Goal: Transaction & Acquisition: Purchase product/service

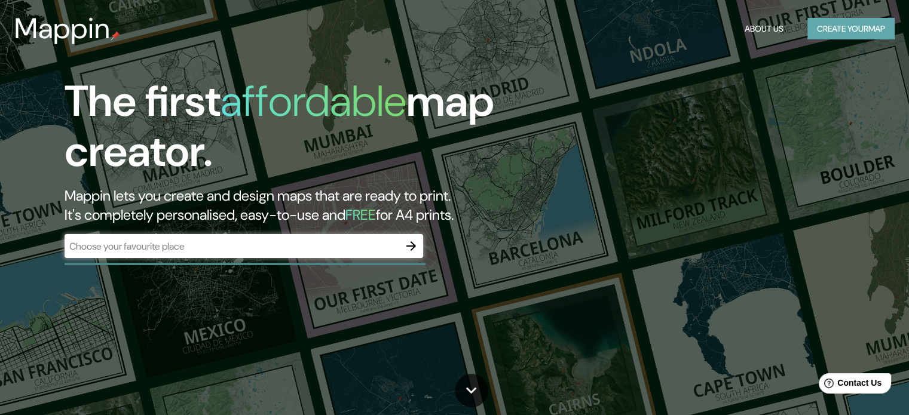
click at [865, 29] on button "Create your map" at bounding box center [850, 29] width 87 height 22
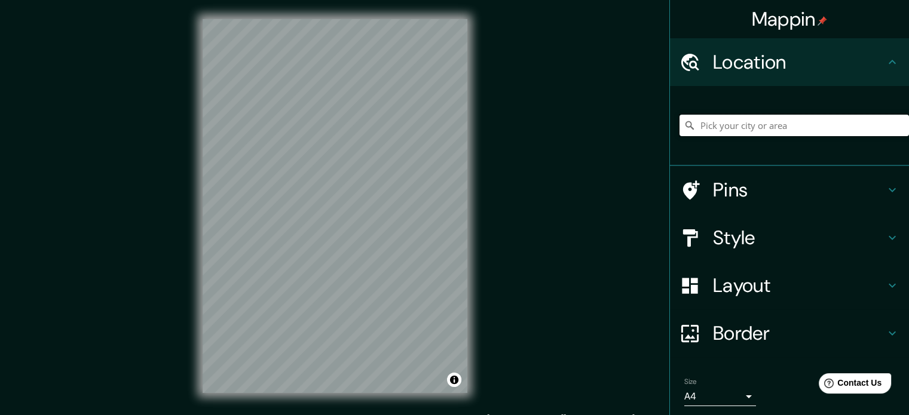
click at [724, 128] on input "Pick your city or area" at bounding box center [793, 126] width 229 height 22
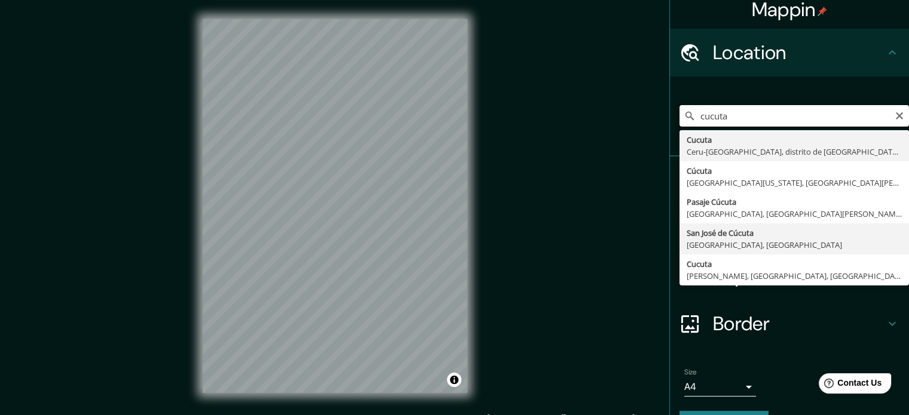
scroll to position [41, 0]
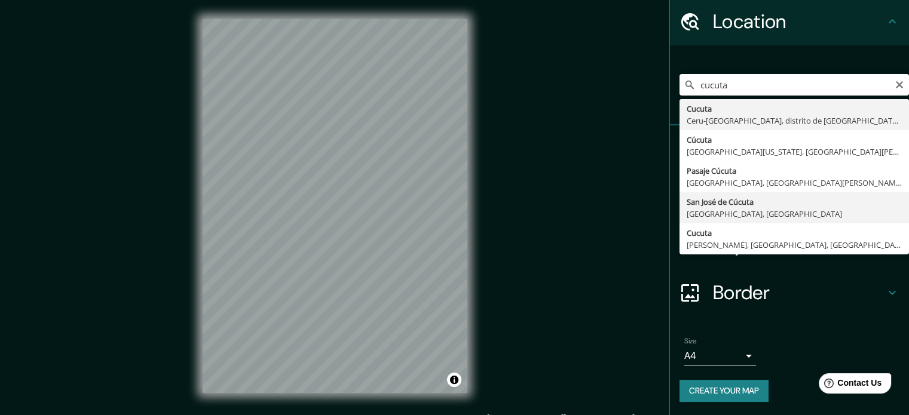
type input "San [PERSON_NAME], [GEOGRAPHIC_DATA], [GEOGRAPHIC_DATA]"
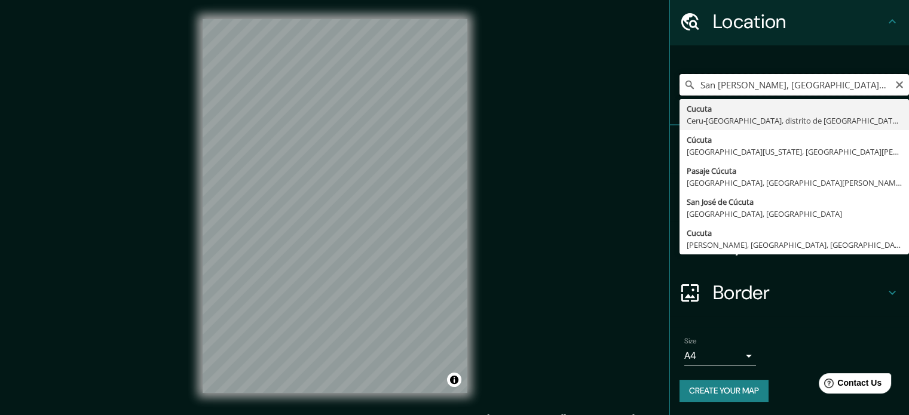
scroll to position [0, 0]
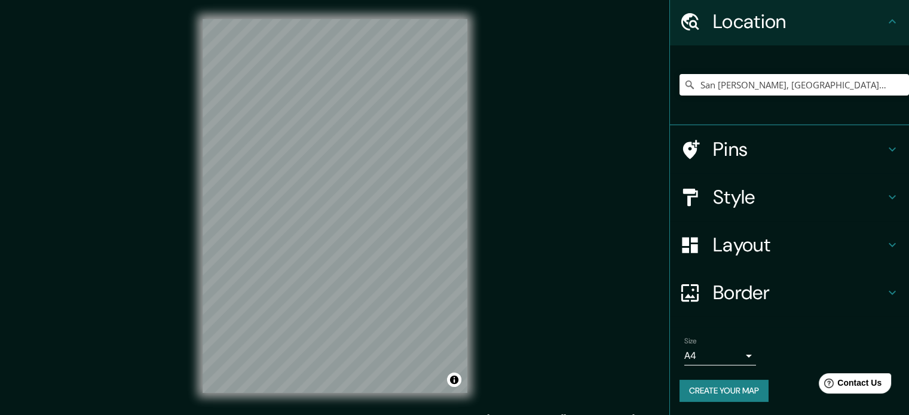
click at [734, 245] on h4 "Layout" at bounding box center [799, 245] width 172 height 24
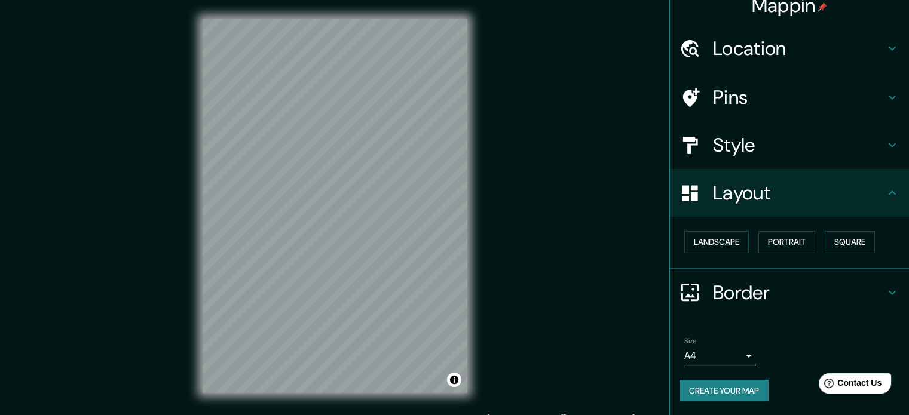
scroll to position [13, 0]
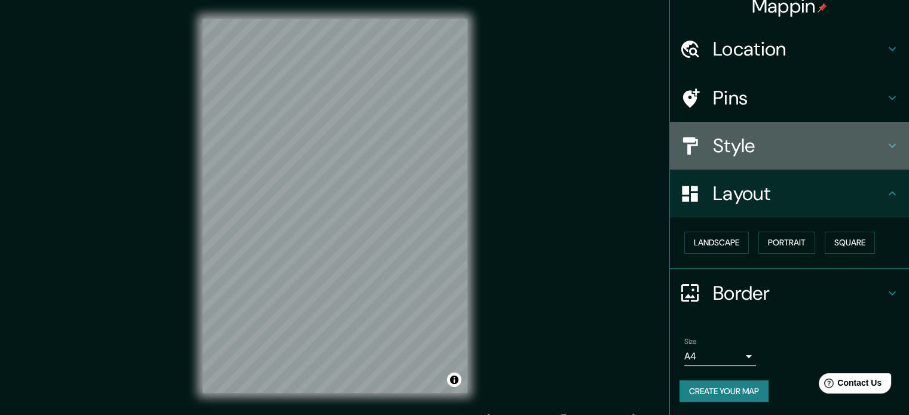
click at [735, 143] on h4 "Style" at bounding box center [799, 146] width 172 height 24
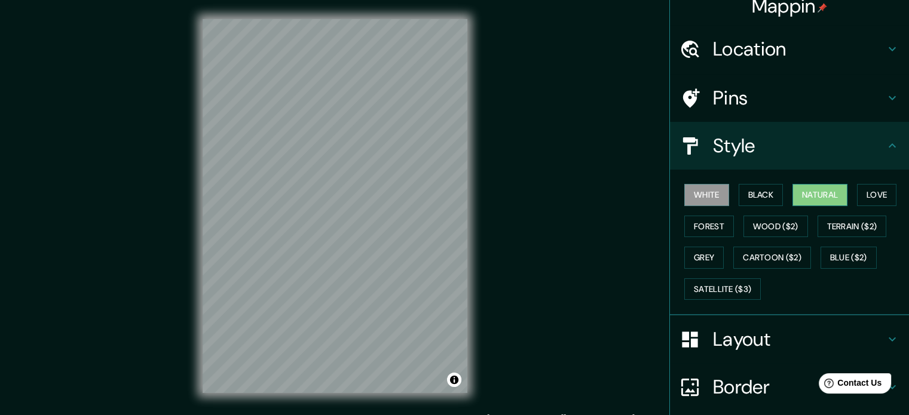
click at [829, 191] on button "Natural" at bounding box center [819, 195] width 55 height 22
click at [742, 198] on button "Black" at bounding box center [760, 195] width 45 height 22
click at [697, 189] on button "White" at bounding box center [706, 195] width 45 height 22
click at [796, 195] on button "Natural" at bounding box center [819, 195] width 55 height 22
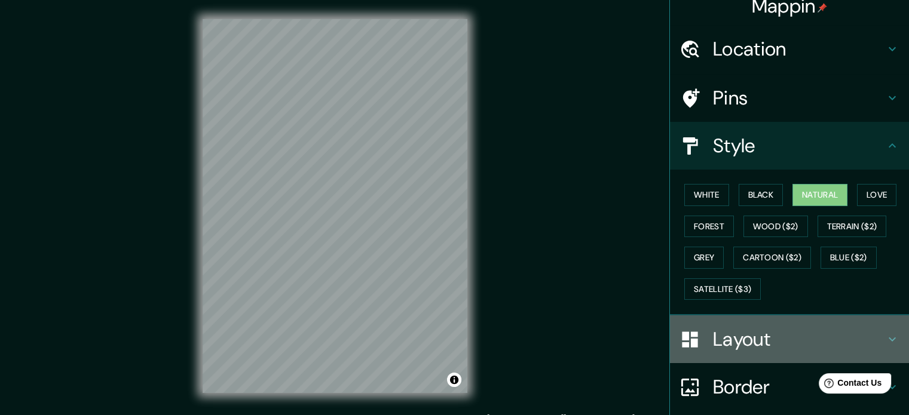
click at [719, 336] on h4 "Layout" at bounding box center [799, 339] width 172 height 24
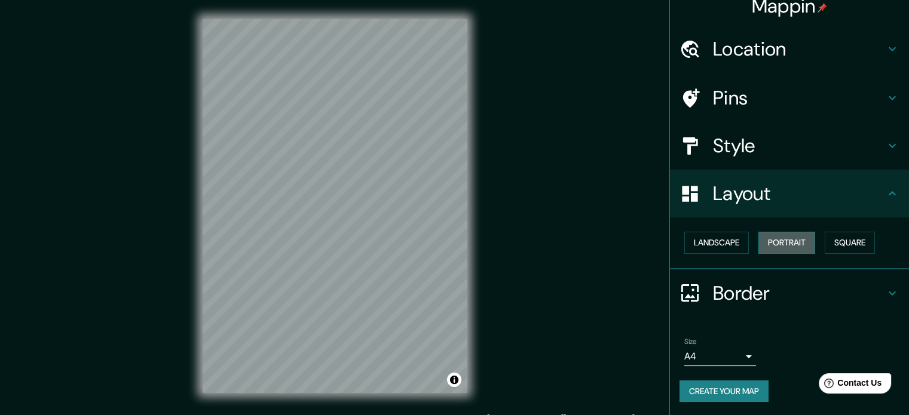
click at [758, 243] on button "Portrait" at bounding box center [786, 243] width 57 height 22
click at [702, 245] on button "Landscape" at bounding box center [716, 243] width 65 height 22
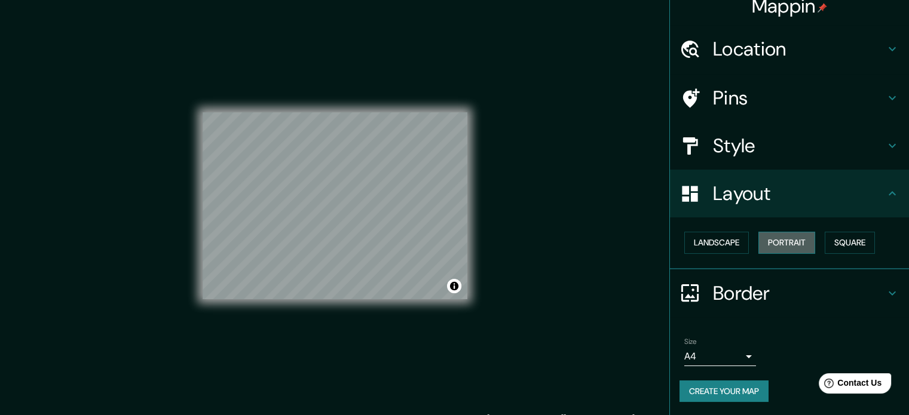
click at [760, 240] on button "Portrait" at bounding box center [786, 243] width 57 height 22
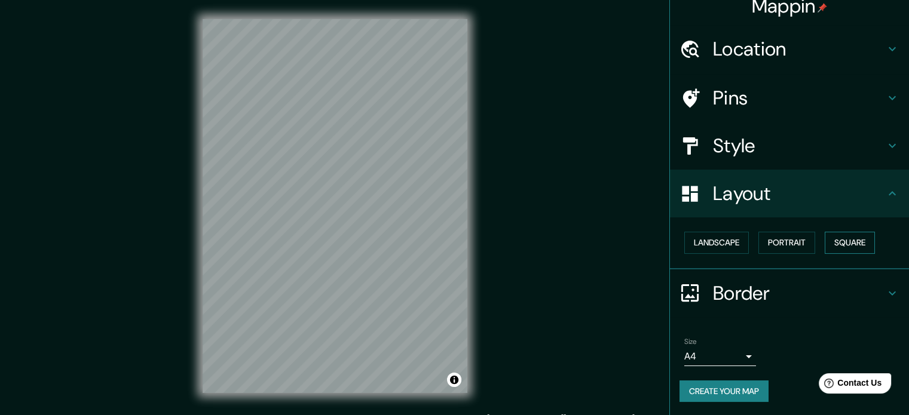
click at [836, 246] on button "Square" at bounding box center [849, 243] width 50 height 22
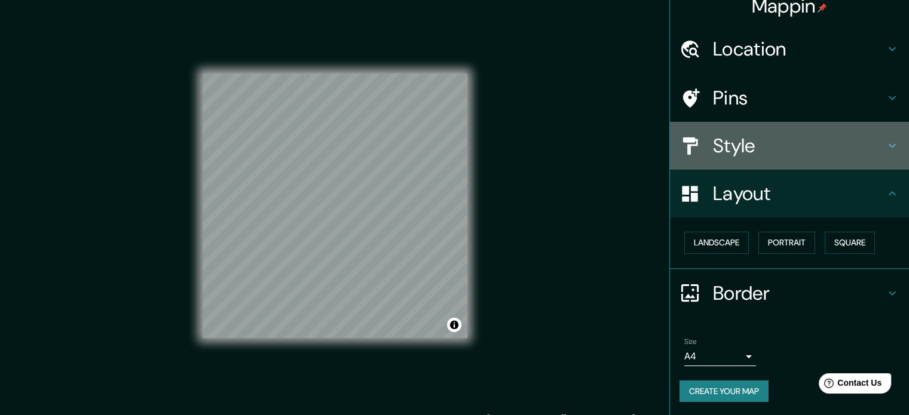
click at [732, 151] on h4 "Style" at bounding box center [799, 146] width 172 height 24
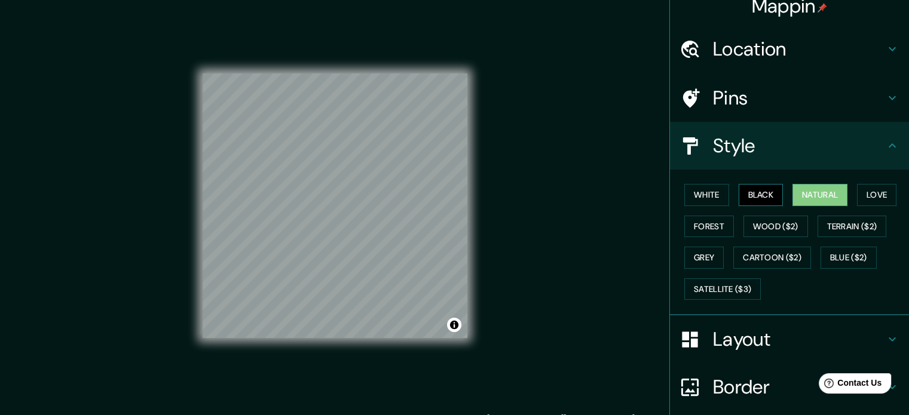
click at [748, 195] on button "Black" at bounding box center [760, 195] width 45 height 22
click at [685, 220] on button "Forest" at bounding box center [709, 227] width 50 height 22
click at [794, 191] on button "Natural" at bounding box center [819, 195] width 55 height 22
click at [684, 226] on button "Forest" at bounding box center [709, 227] width 50 height 22
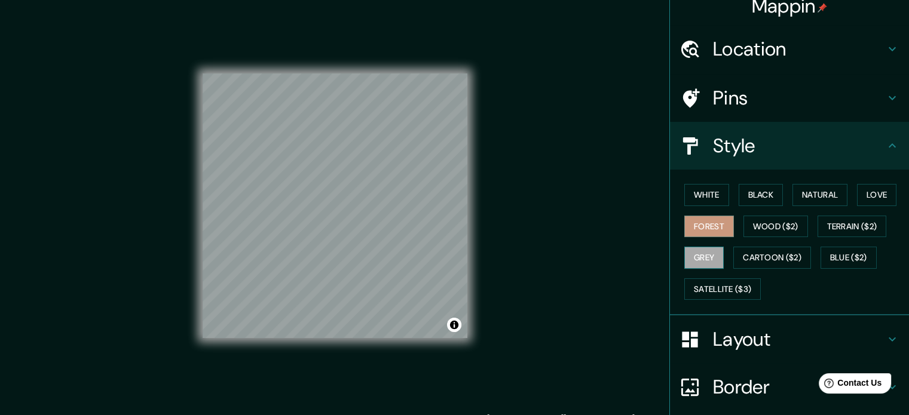
click at [694, 254] on button "Grey" at bounding box center [703, 258] width 39 height 22
click at [805, 194] on button "Natural" at bounding box center [819, 195] width 55 height 22
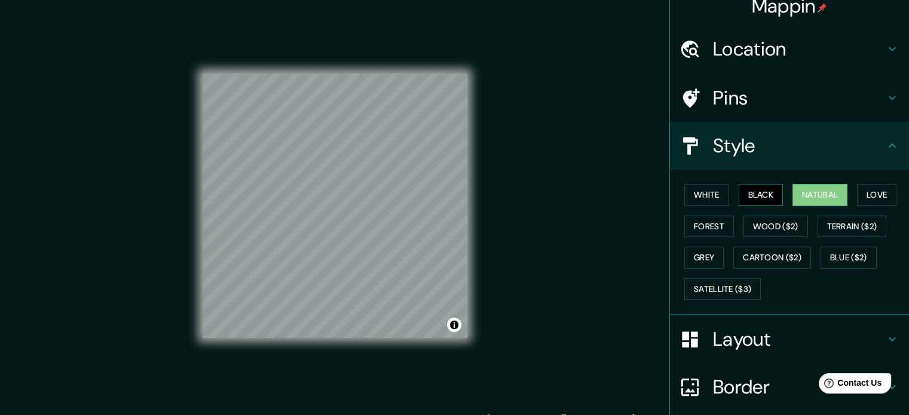
click at [767, 194] on button "Black" at bounding box center [760, 195] width 45 height 22
click at [689, 251] on button "Grey" at bounding box center [703, 258] width 39 height 22
click at [687, 198] on button "White" at bounding box center [706, 195] width 45 height 22
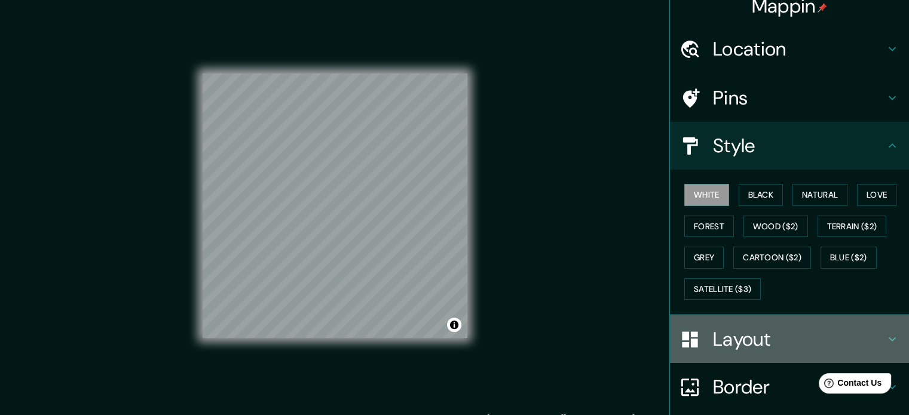
click at [727, 332] on h4 "Layout" at bounding box center [799, 339] width 172 height 24
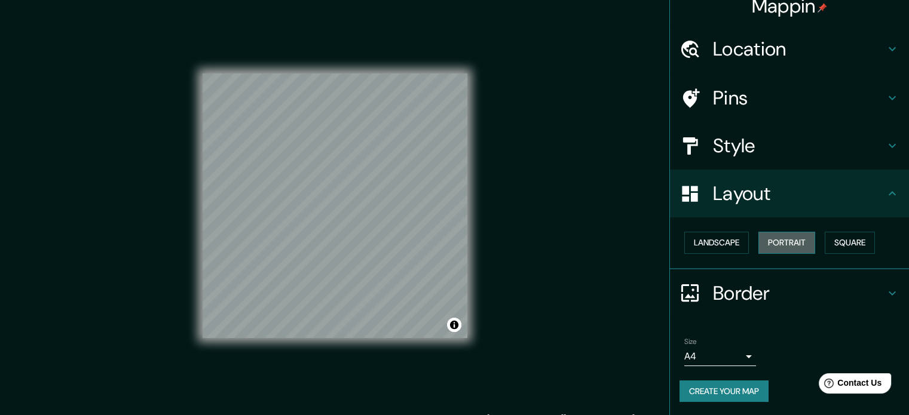
click at [769, 243] on button "Portrait" at bounding box center [786, 243] width 57 height 22
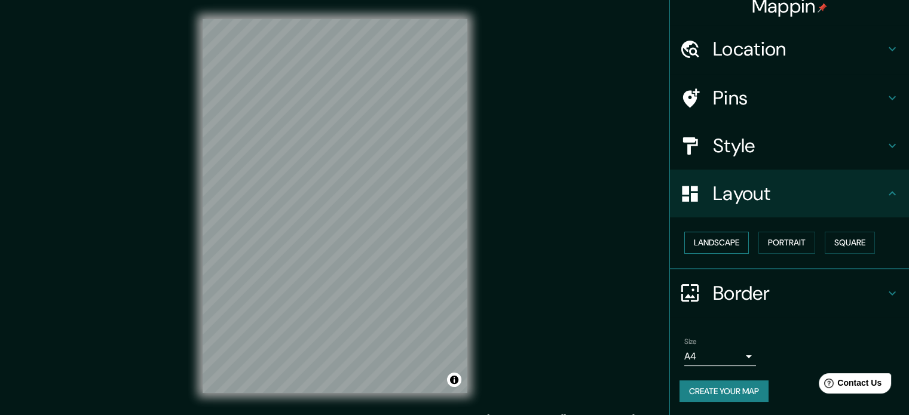
click at [710, 244] on button "Landscape" at bounding box center [716, 243] width 65 height 22
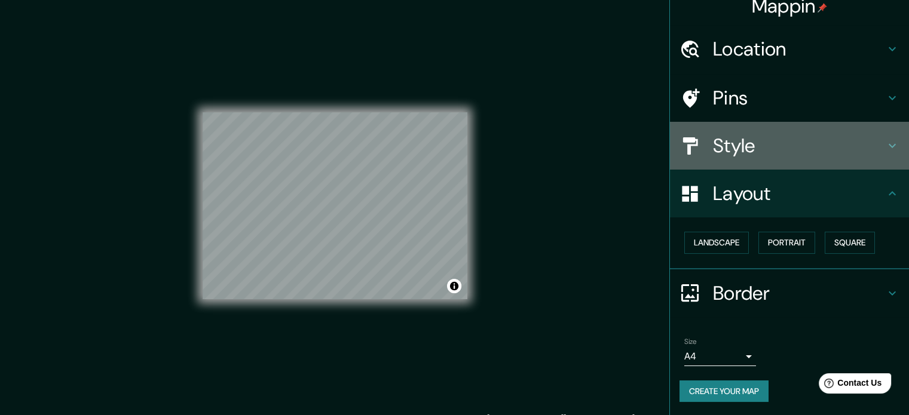
click at [733, 145] on h4 "Style" at bounding box center [799, 146] width 172 height 24
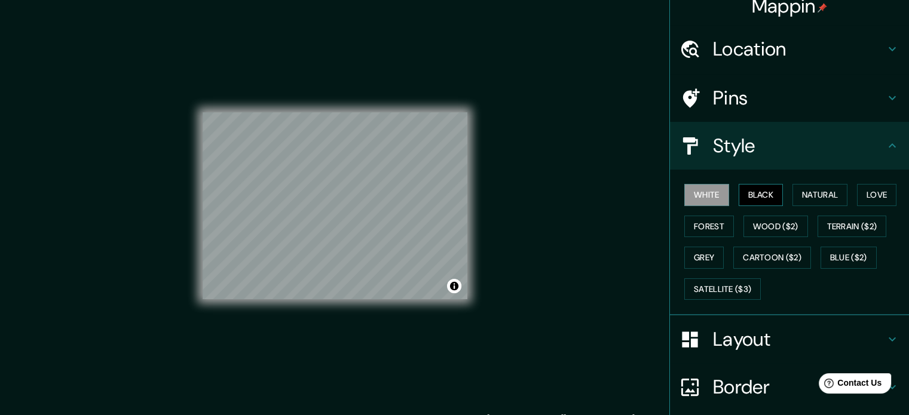
click at [761, 193] on button "Black" at bounding box center [760, 195] width 45 height 22
click at [700, 189] on button "White" at bounding box center [706, 195] width 45 height 22
click at [812, 199] on button "Natural" at bounding box center [819, 195] width 55 height 22
